Goal: Task Accomplishment & Management: Use online tool/utility

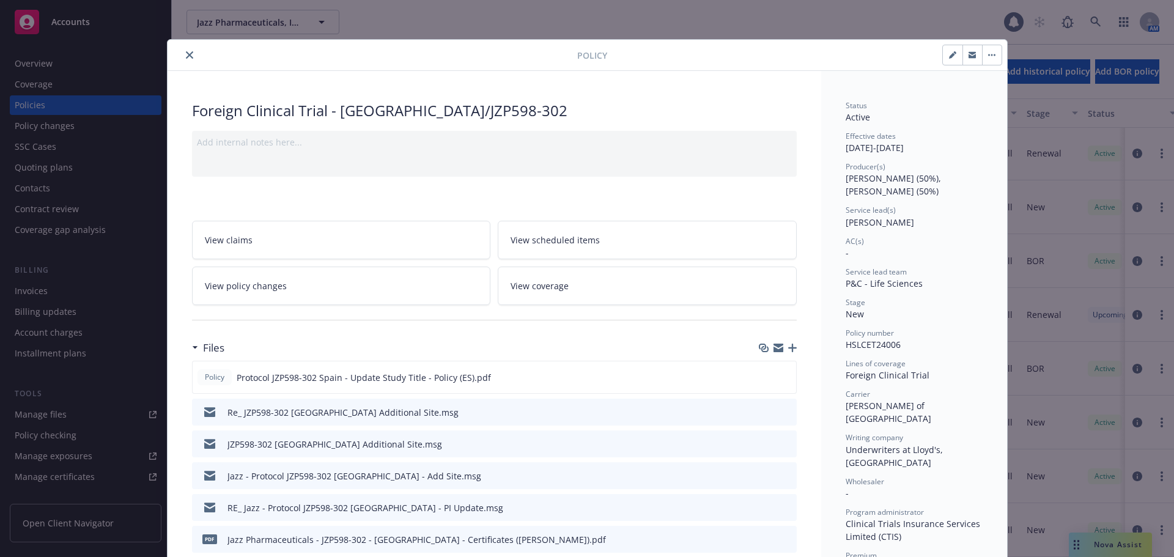
click at [186, 56] on icon "close" at bounding box center [189, 54] width 7 height 7
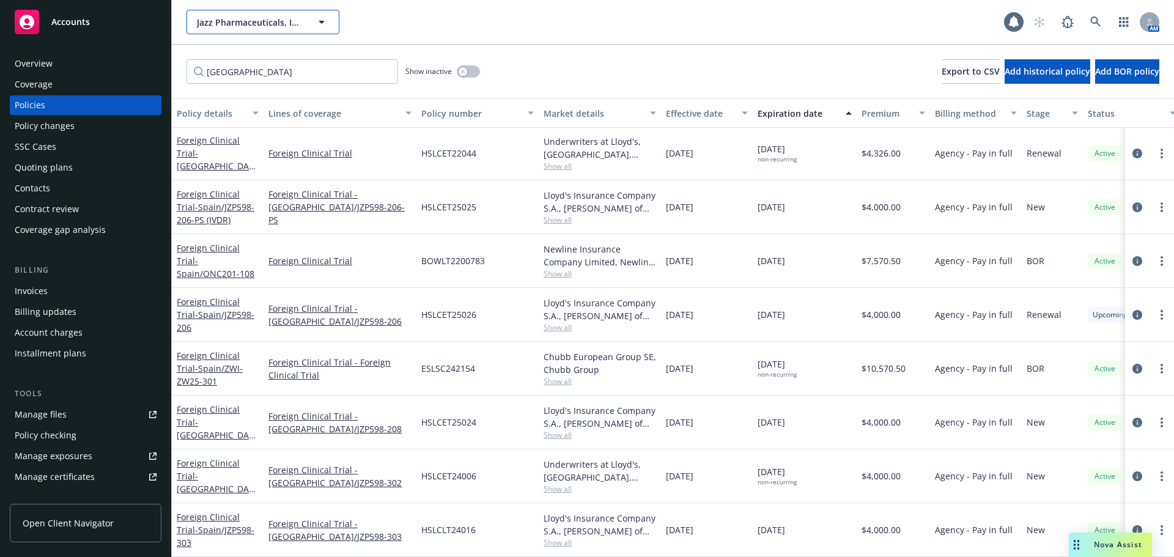
click at [287, 16] on span "Jazz Pharmaceuticals, Inc." at bounding box center [250, 22] width 106 height 13
click at [261, 24] on span "Jazz Pharmaceuticals, Inc." at bounding box center [250, 22] width 106 height 13
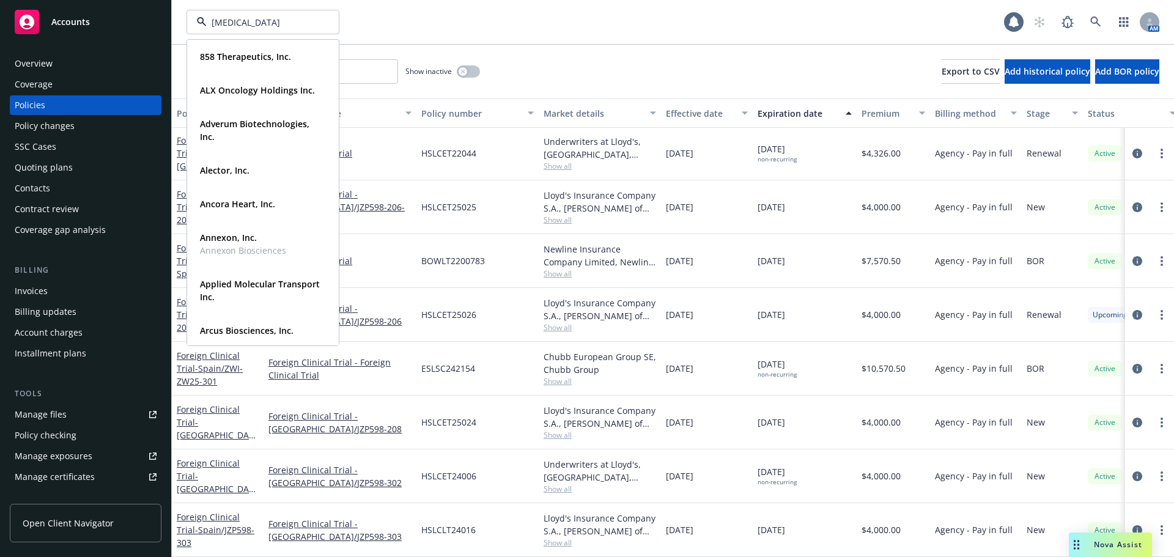
type input "scleroderma"
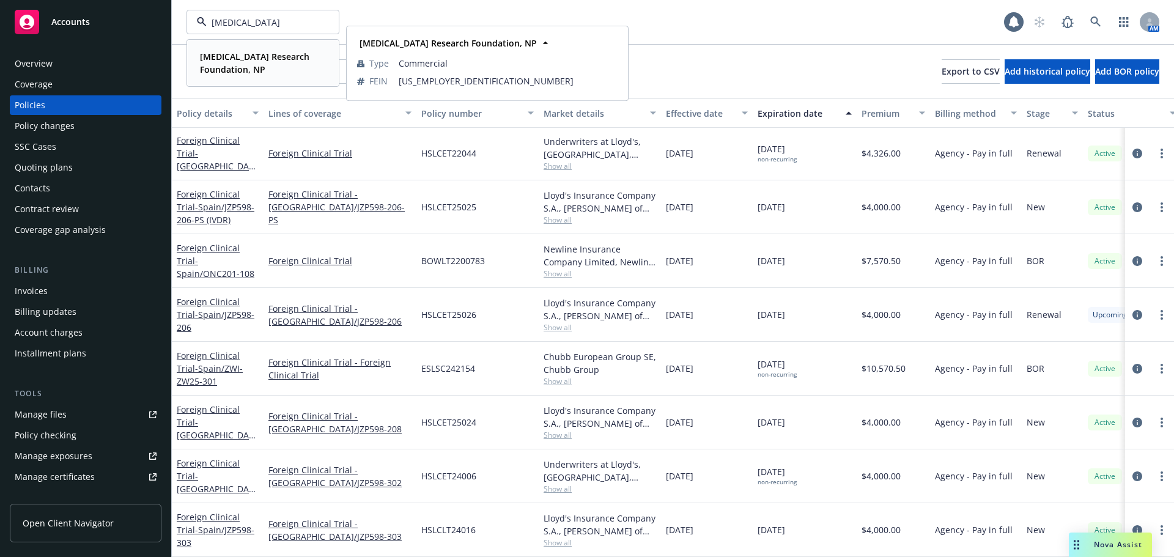
click at [218, 72] on strong "Scleroderma Research Foundation, NP" at bounding box center [254, 63] width 109 height 24
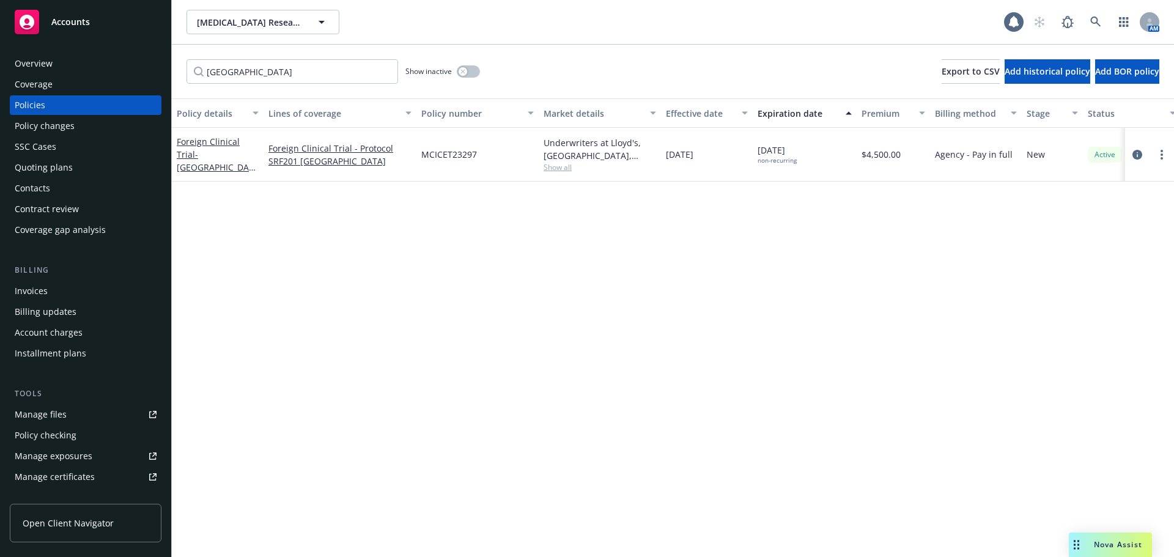
click at [84, 166] on div "Quoting plans" at bounding box center [86, 168] width 142 height 20
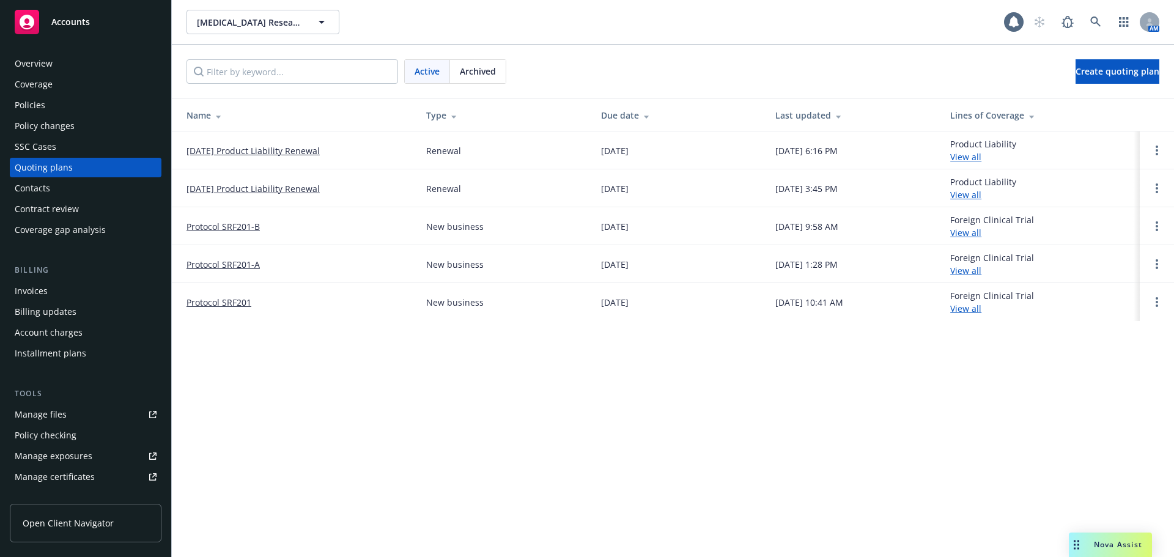
click at [225, 150] on link "10/31/25 Product Liability Renewal" at bounding box center [253, 150] width 133 height 13
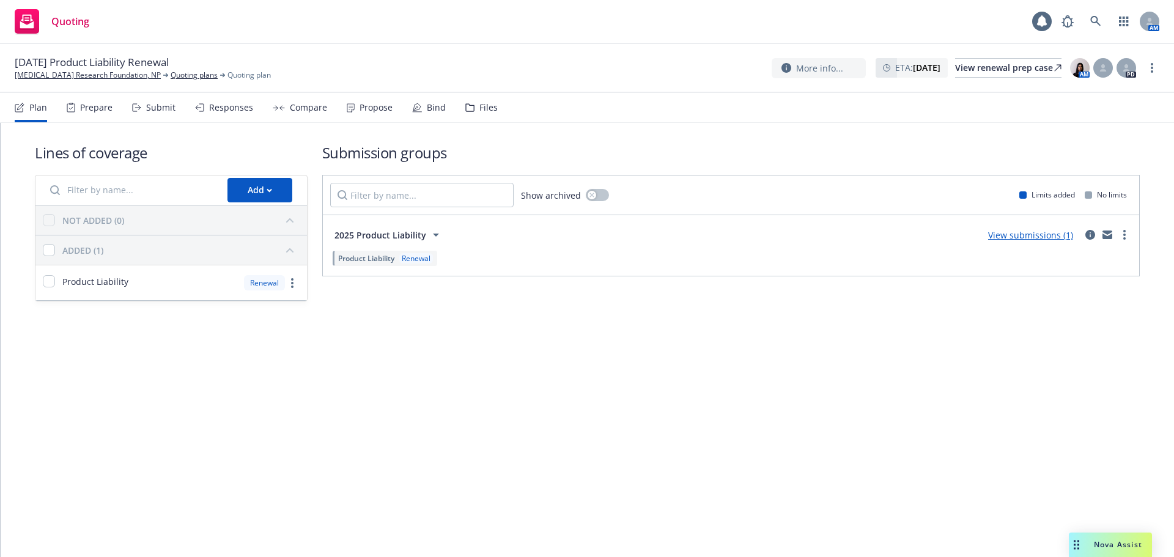
click at [479, 104] on div "Files" at bounding box center [488, 108] width 18 height 10
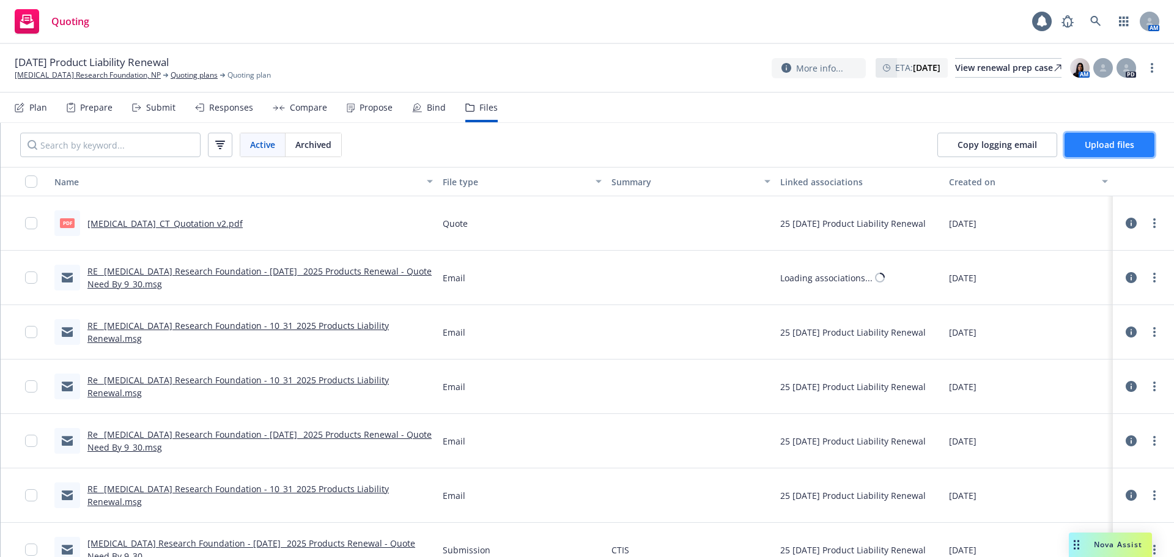
click at [1102, 147] on span "Upload files" at bounding box center [1110, 145] width 50 height 12
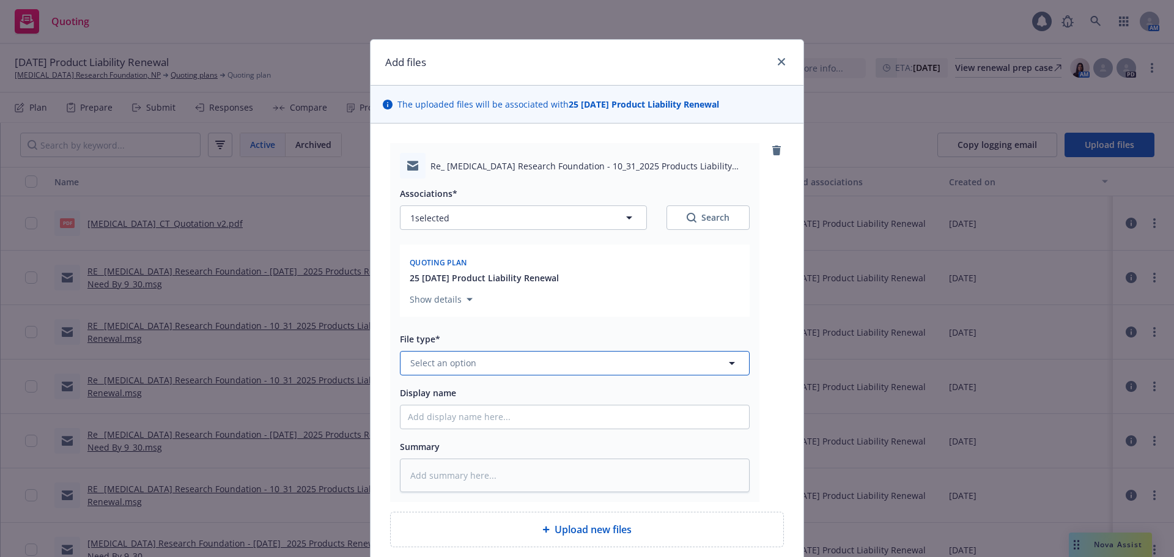
click at [485, 369] on button "Select an option" at bounding box center [575, 363] width 350 height 24
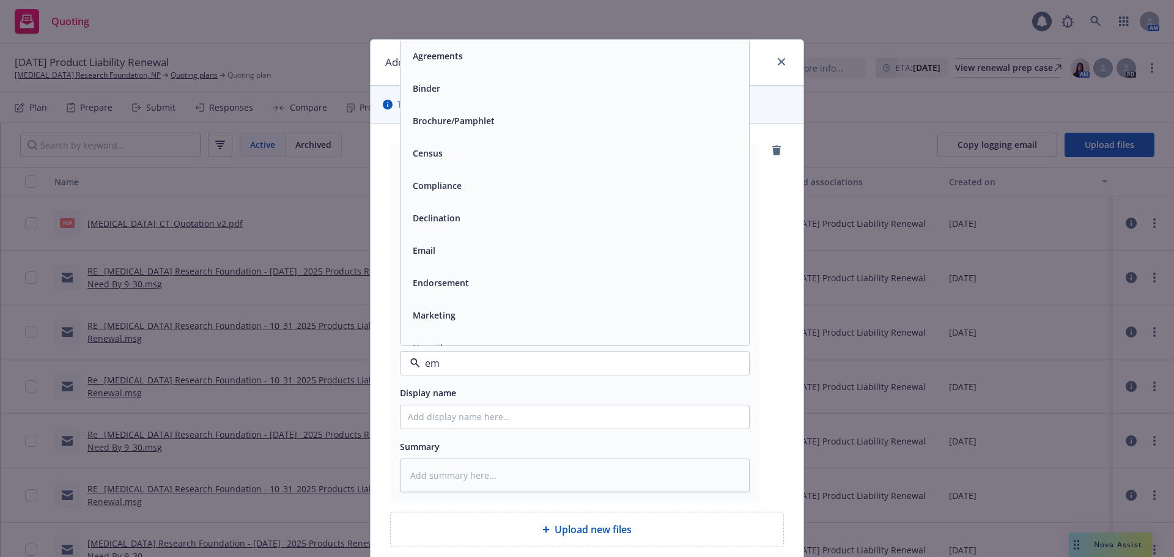
type input "ema"
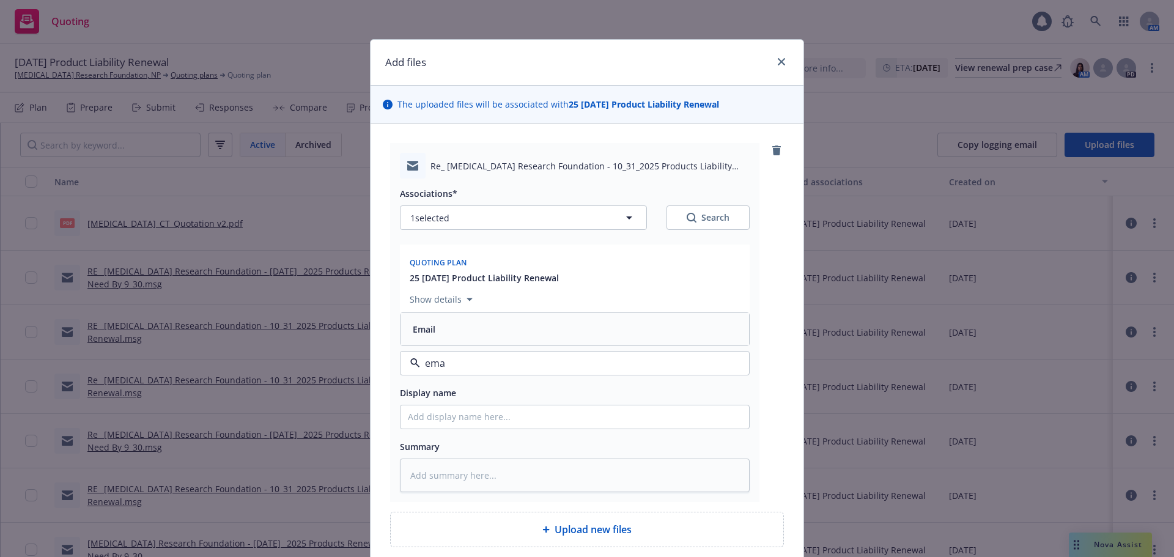
click at [442, 333] on div "Email" at bounding box center [575, 329] width 334 height 18
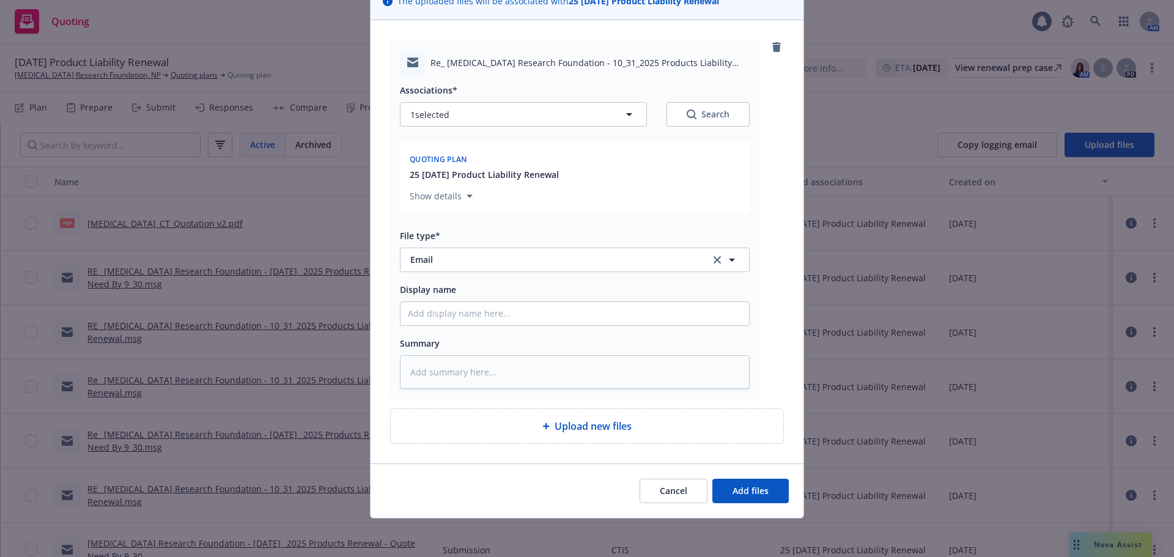
scroll to position [104, 0]
click at [740, 493] on span "Add files" at bounding box center [751, 490] width 36 height 12
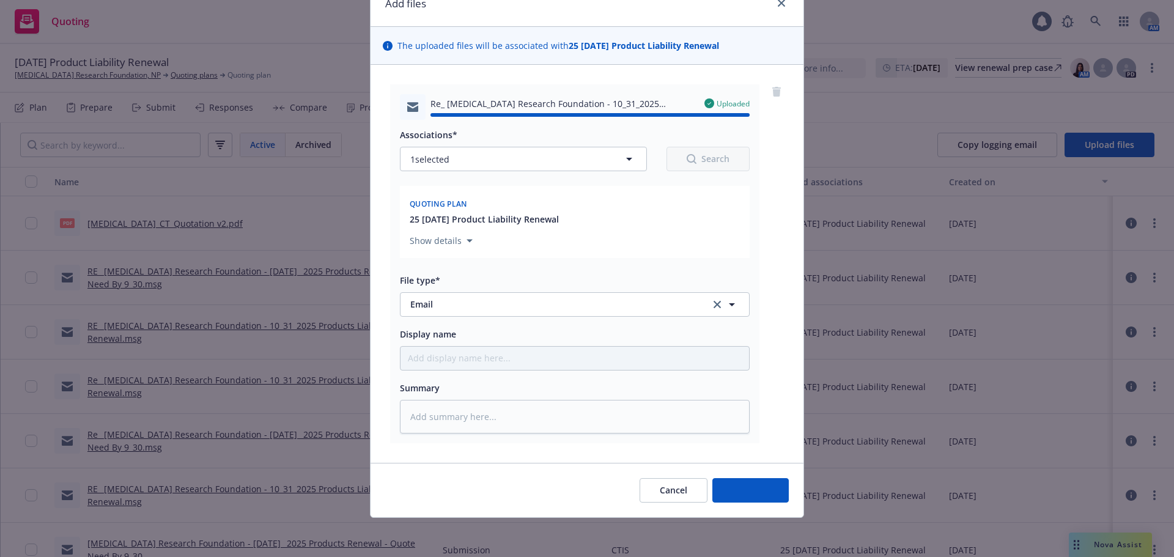
type textarea "x"
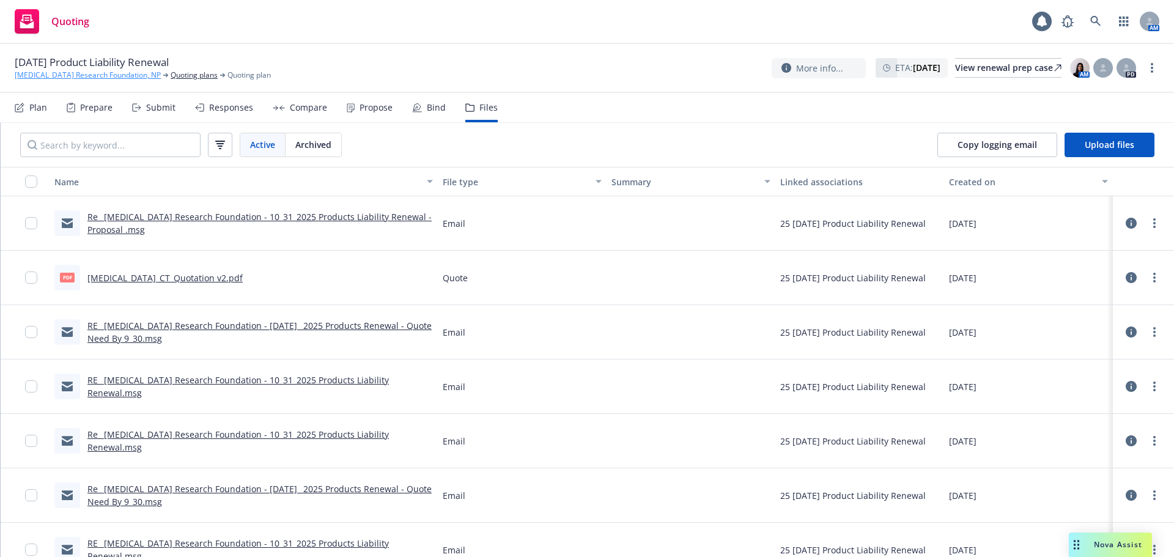
click at [83, 76] on link "Scleroderma Research Foundation, NP" at bounding box center [88, 75] width 146 height 11
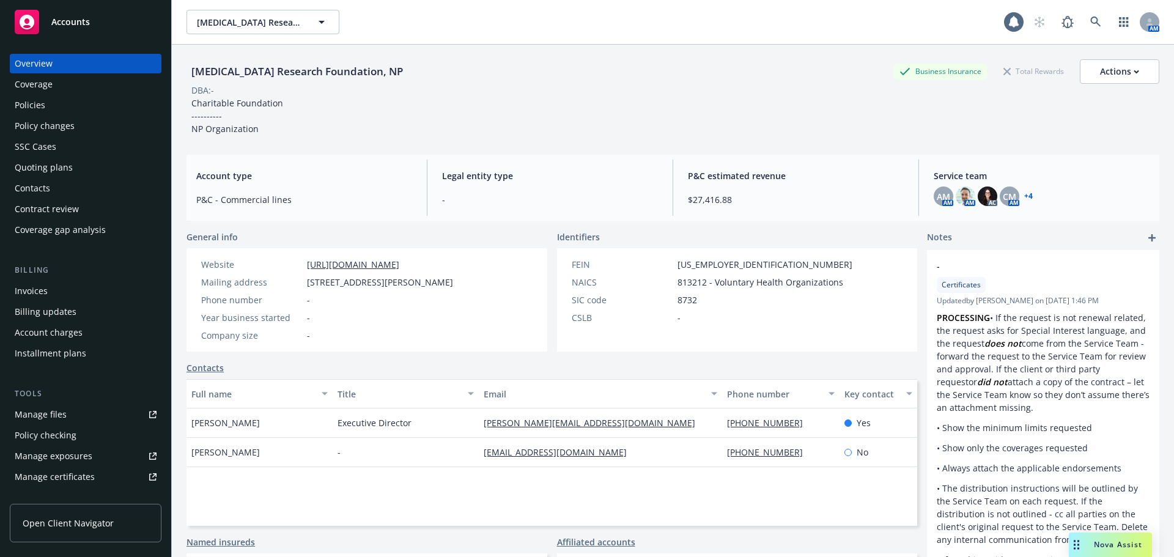
click at [99, 478] on link "Manage certificates" at bounding box center [86, 477] width 152 height 20
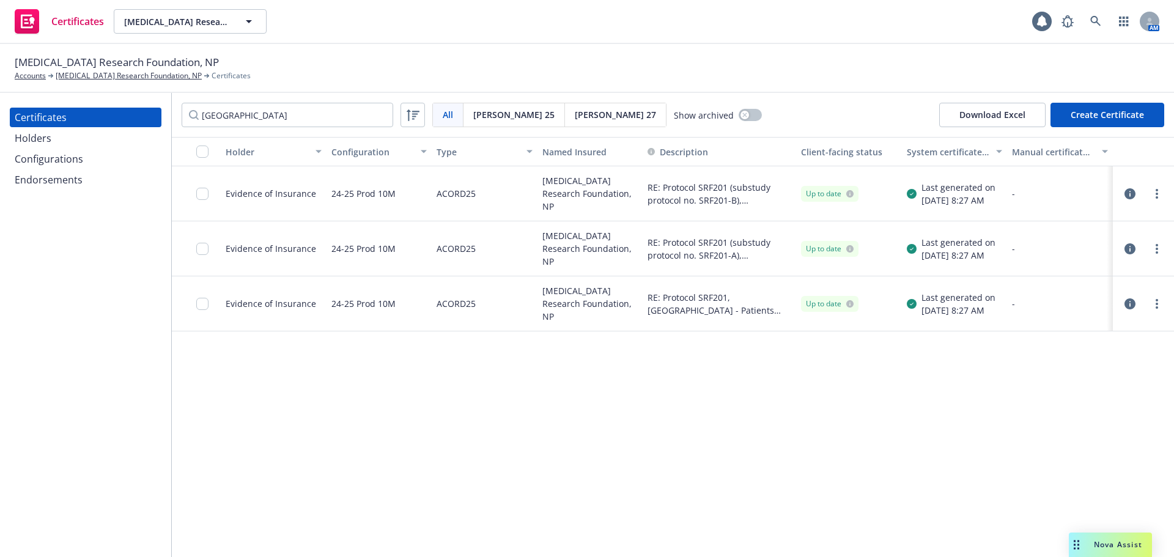
type input "thailand"
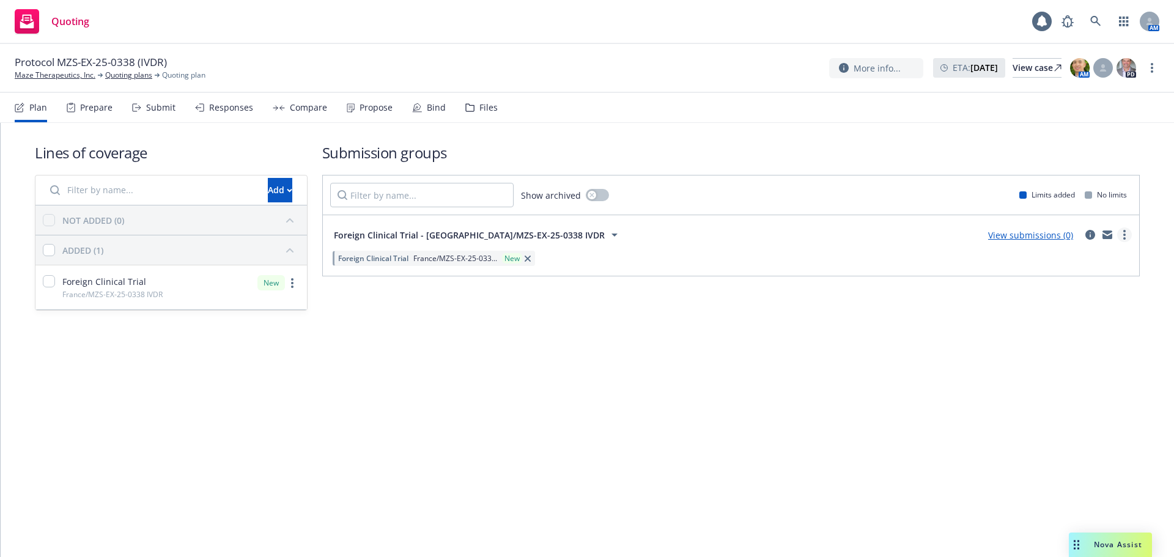
click at [1128, 237] on link "more" at bounding box center [1124, 234] width 15 height 15
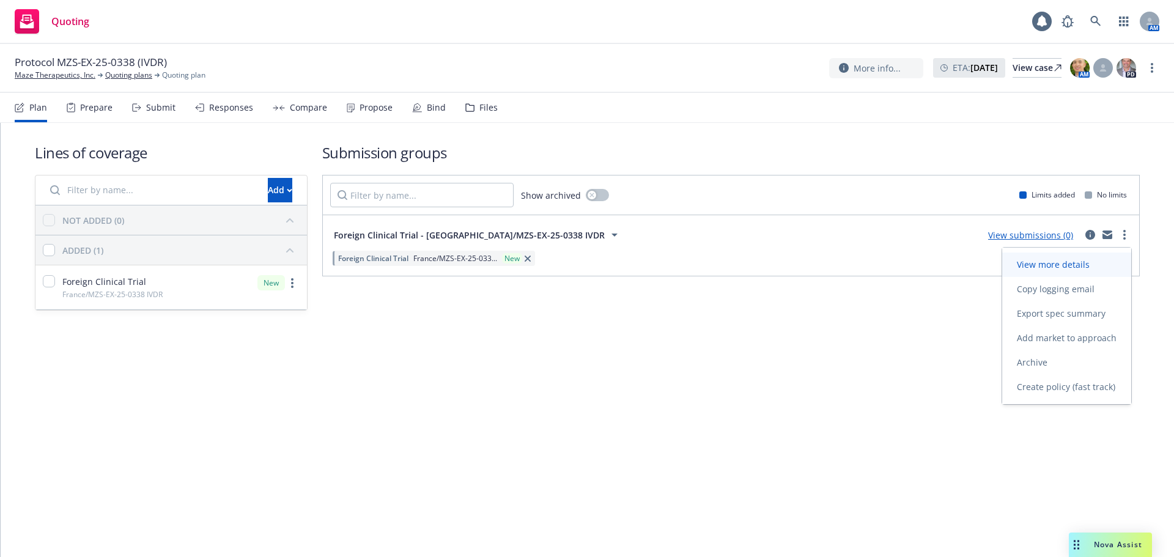
click at [1087, 265] on span "View more details" at bounding box center [1053, 265] width 102 height 12
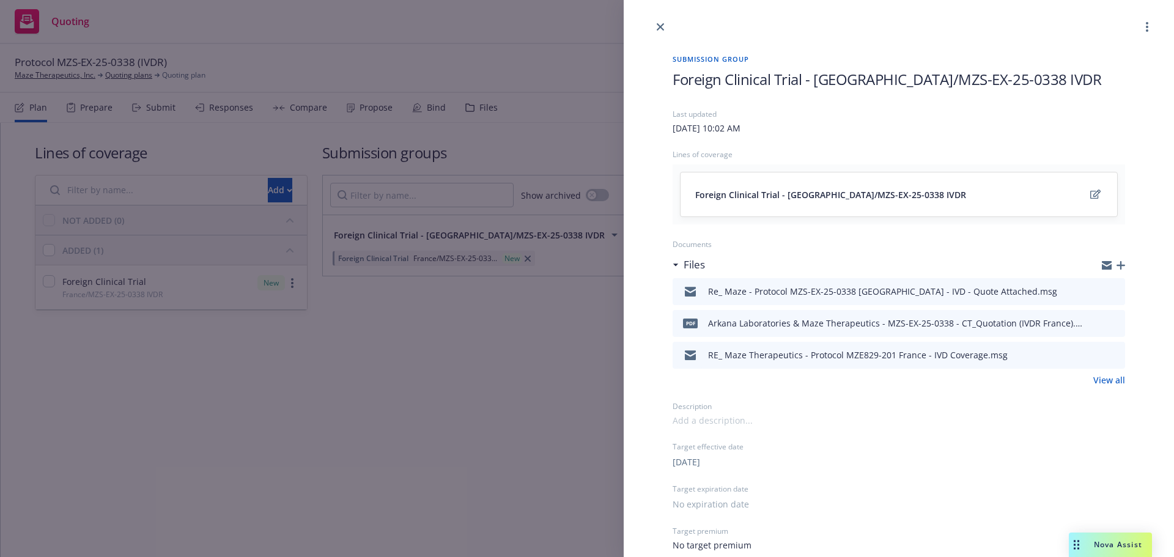
click at [1117, 264] on icon "button" at bounding box center [1121, 265] width 9 height 9
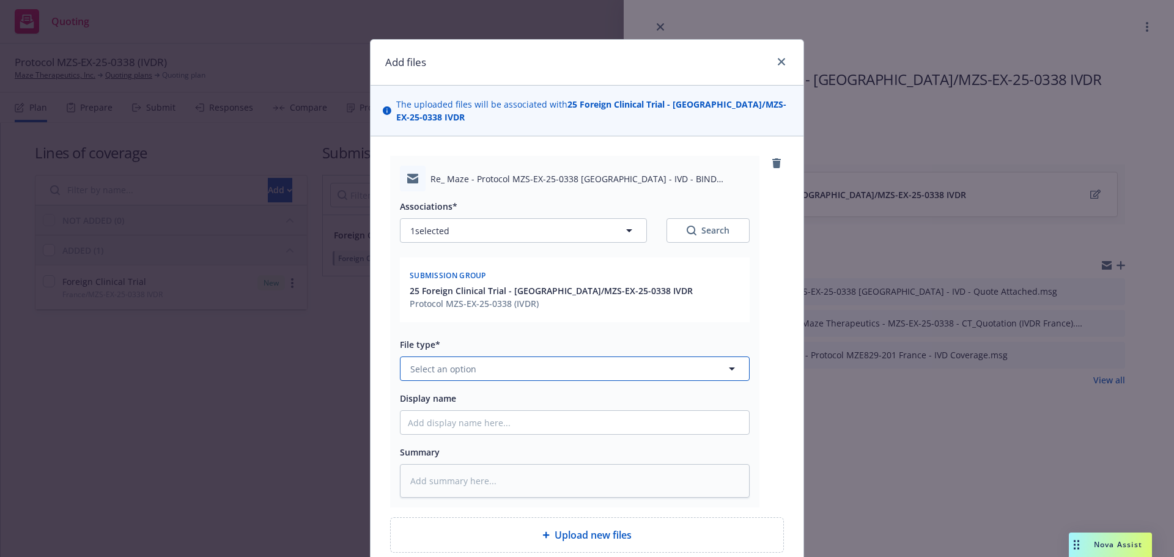
click at [533, 356] on button "Select an option" at bounding box center [575, 368] width 350 height 24
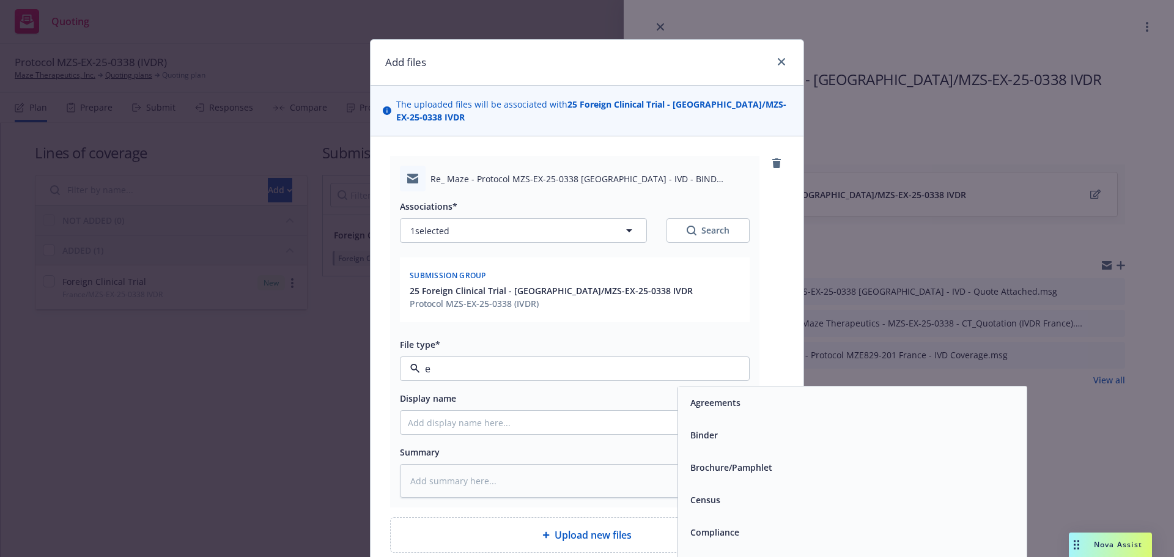
type input "em"
click at [723, 426] on div "Email" at bounding box center [852, 435] width 334 height 18
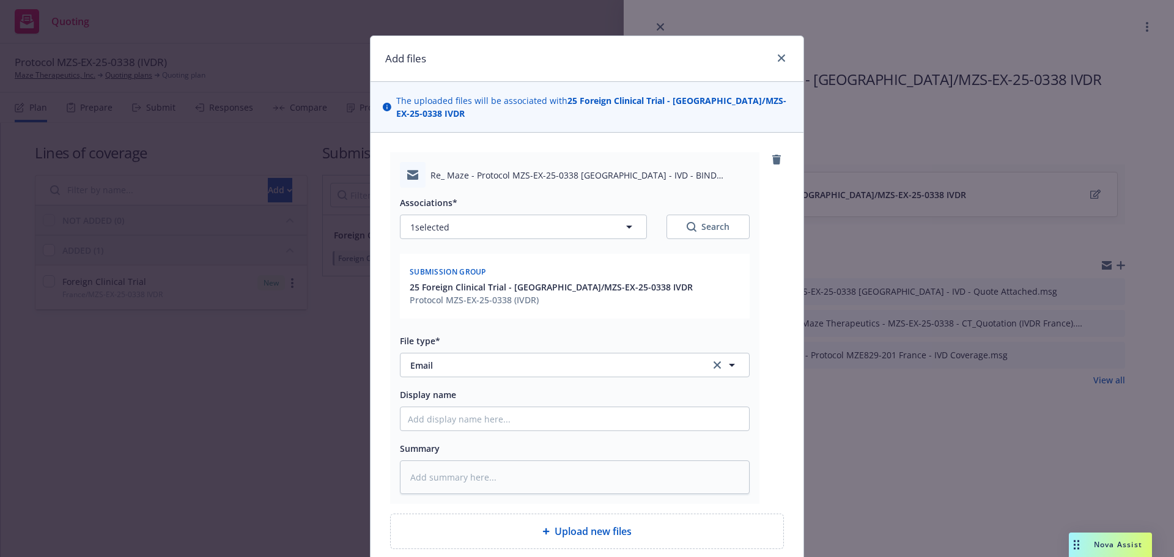
type textarea "x"
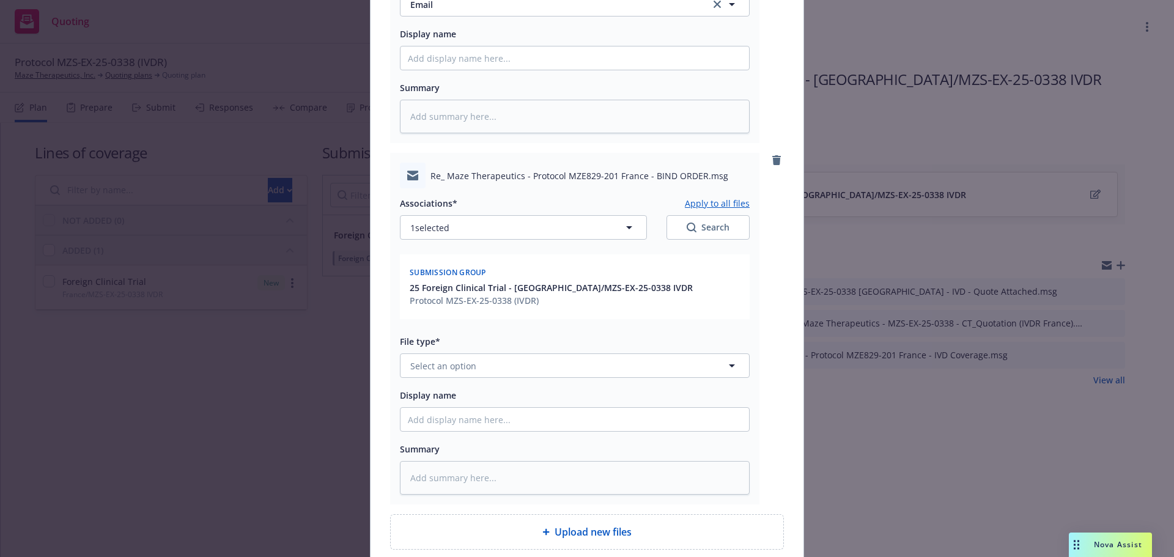
scroll to position [371, 0]
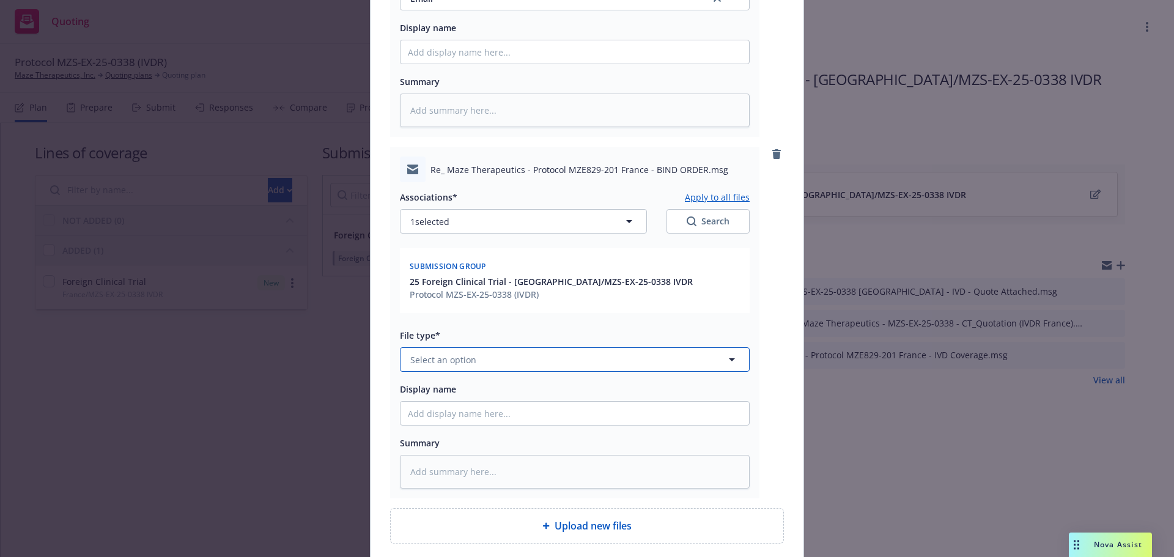
click at [515, 347] on button "Select an option" at bounding box center [575, 359] width 350 height 24
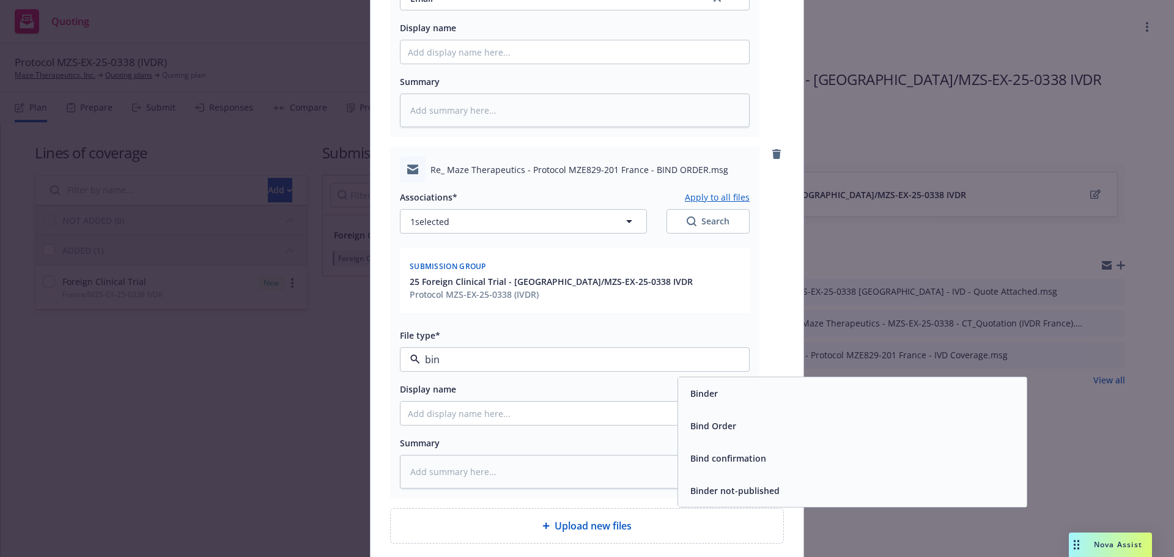
type input "bind"
click at [777, 386] on div "Binder" at bounding box center [852, 394] width 334 height 18
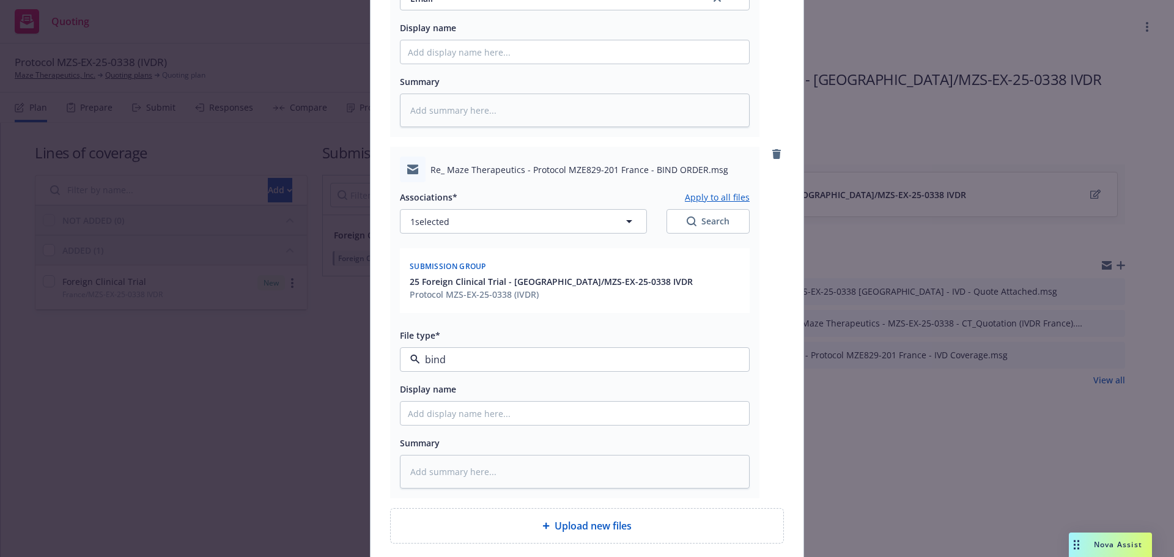
type textarea "x"
type input "Binder"
click at [551, 356] on button "Binder" at bounding box center [575, 359] width 350 height 24
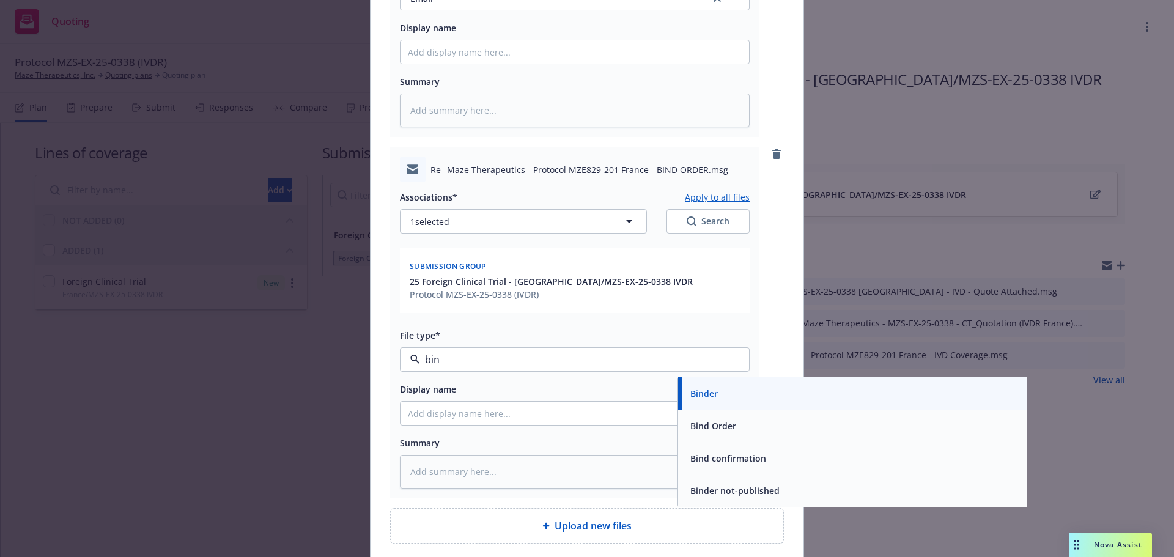
type input "bind"
click at [707, 419] on span "Bind Order" at bounding box center [713, 425] width 46 height 13
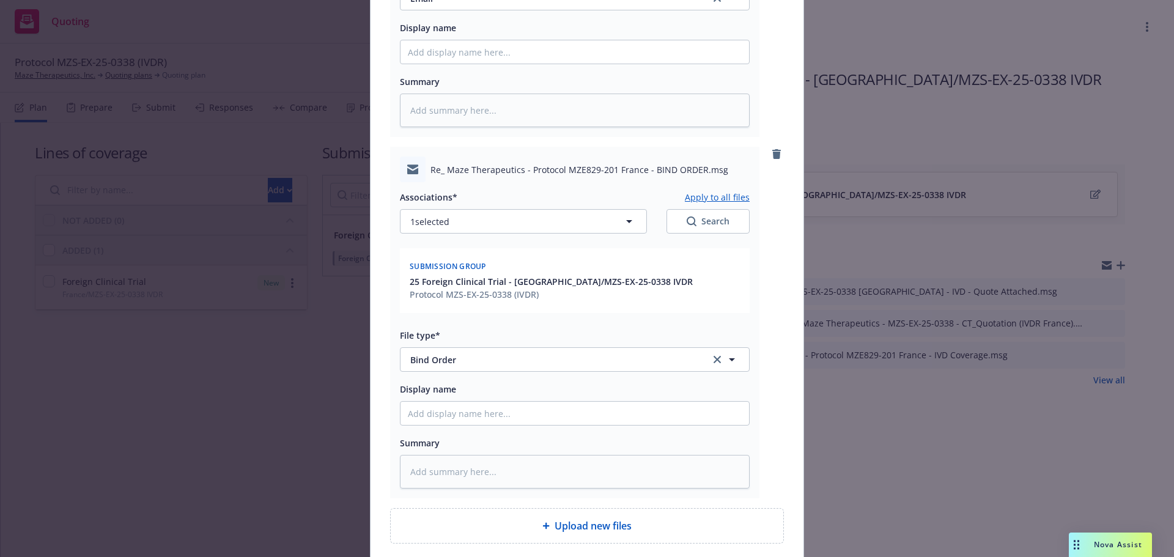
type textarea "x"
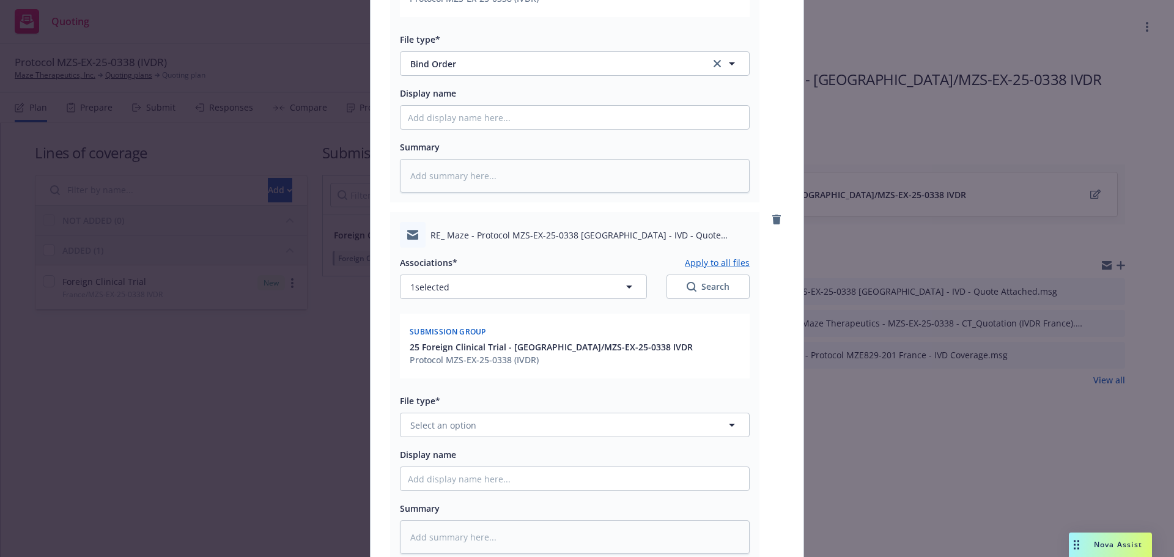
scroll to position [799, 0]
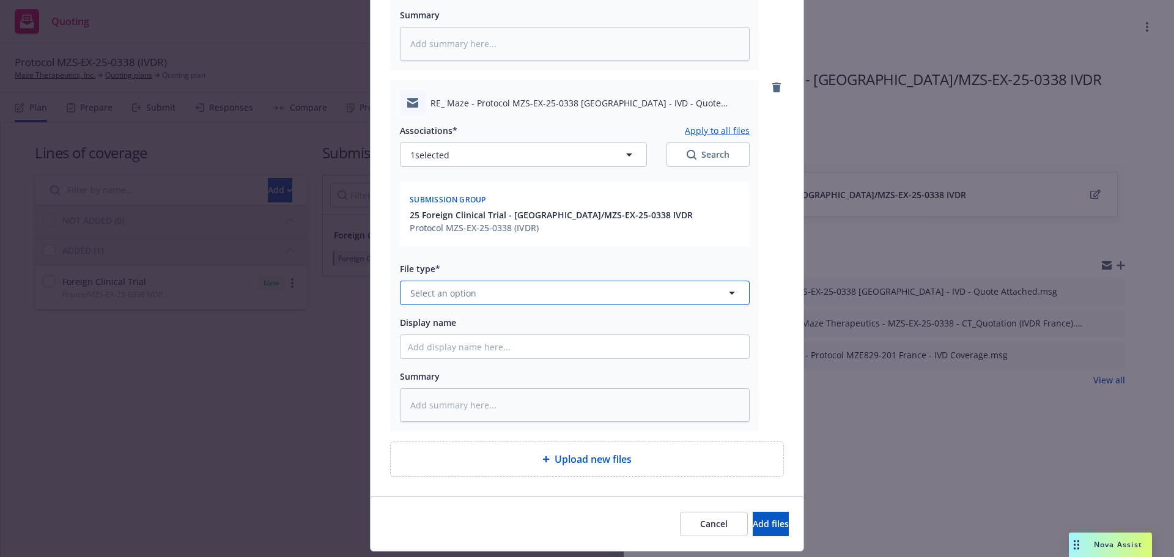
click at [567, 281] on button "Select an option" at bounding box center [575, 293] width 350 height 24
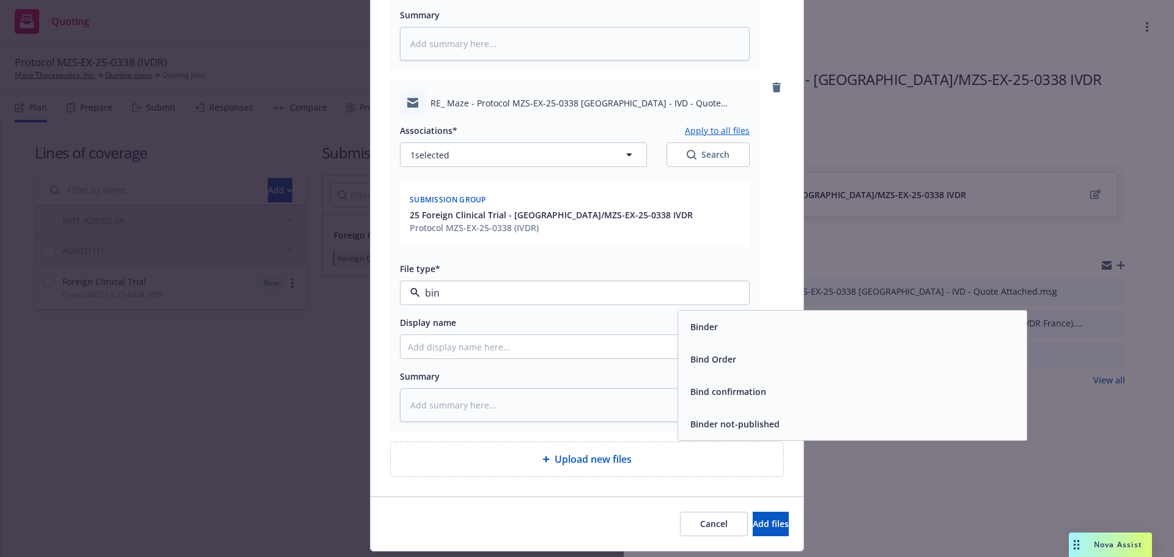
type input "bind"
click at [737, 350] on div "Bind Order" at bounding box center [852, 359] width 334 height 18
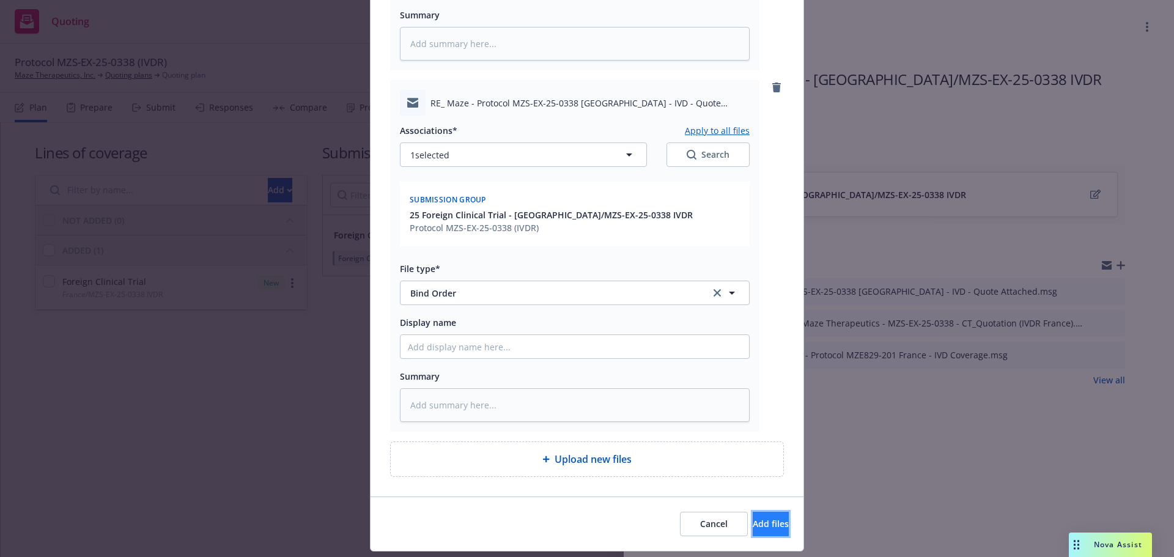
click at [754, 518] on span "Add files" at bounding box center [771, 524] width 36 height 12
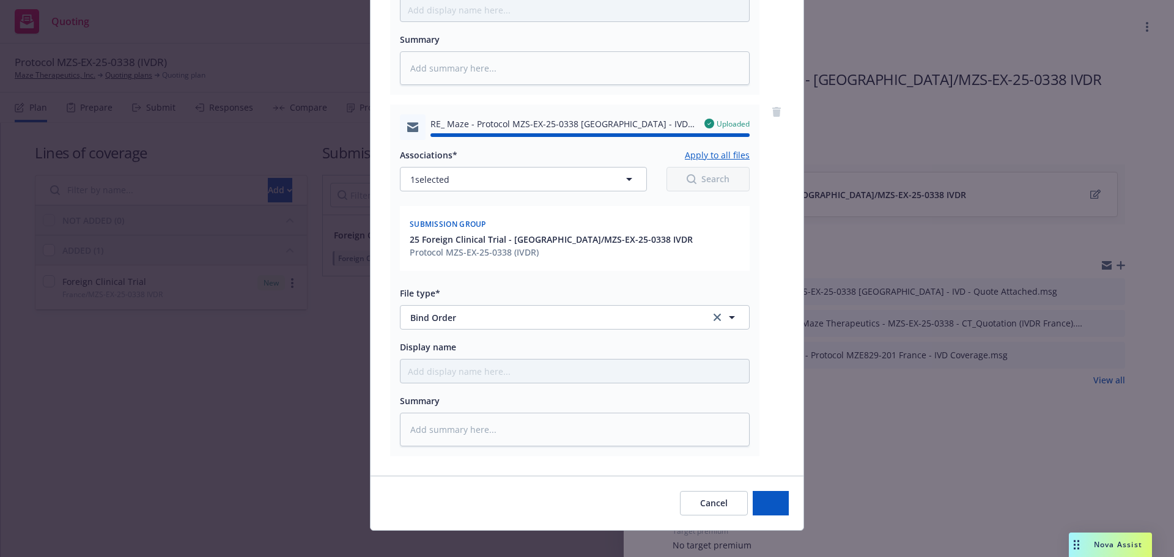
type textarea "x"
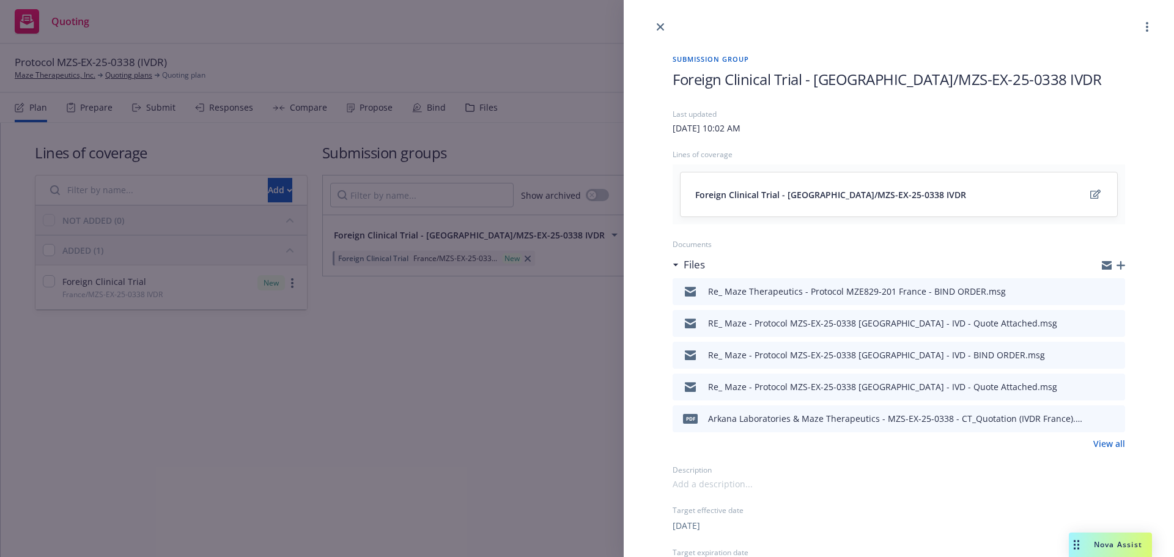
drag, startPoint x: 656, startPoint y: 28, endPoint x: 679, endPoint y: 32, distance: 23.0
click at [656, 28] on link "close" at bounding box center [660, 27] width 15 height 15
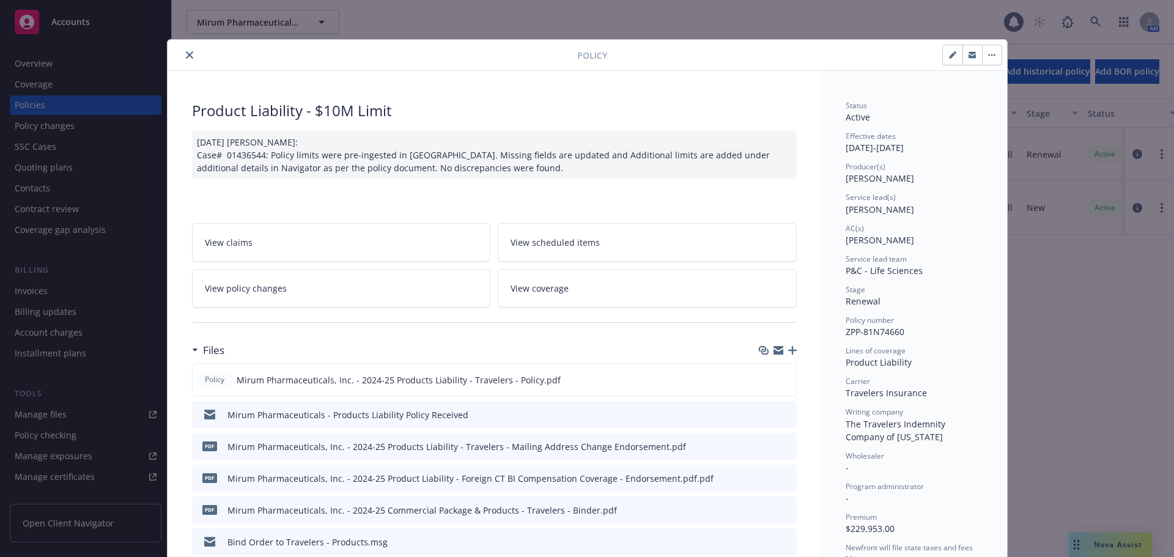
click at [186, 57] on icon "close" at bounding box center [189, 54] width 7 height 7
